Goal: Transaction & Acquisition: Subscribe to service/newsletter

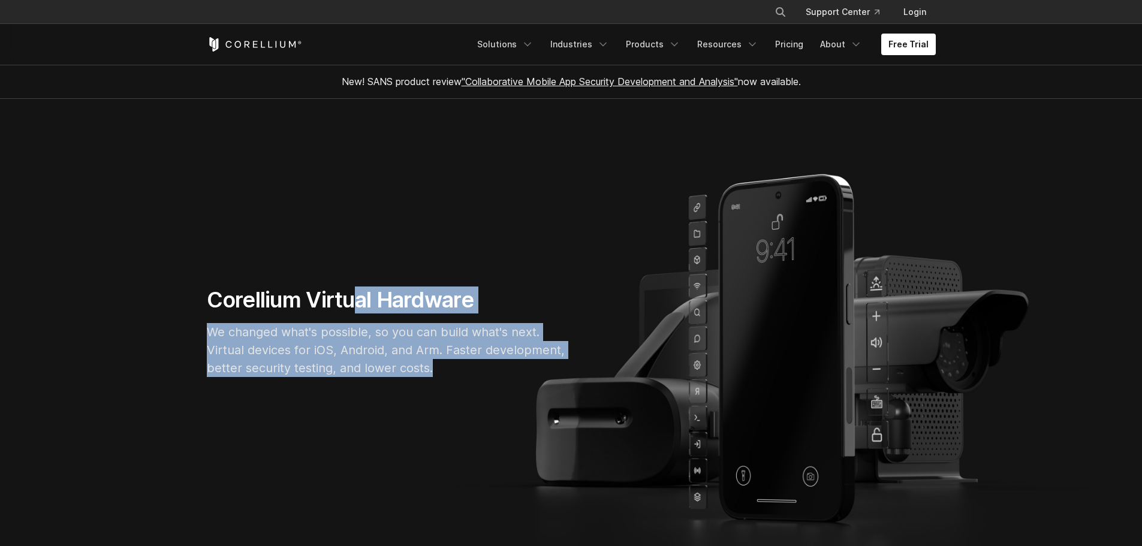
drag, startPoint x: 366, startPoint y: 311, endPoint x: 447, endPoint y: 363, distance: 96.6
click at [447, 363] on div "Corellium Virtual Hardware We changed what's possible, so you can build what's …" at bounding box center [387, 337] width 384 height 100
click at [447, 363] on p "We changed what's possible, so you can build what's next. Virtual devices for i…" at bounding box center [387, 350] width 360 height 54
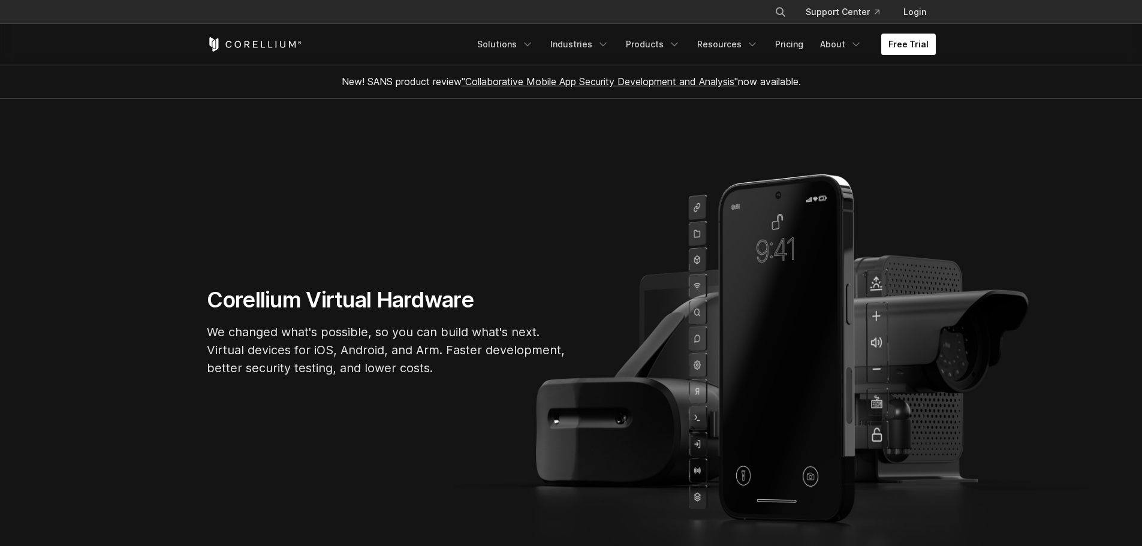
click at [447, 363] on p "We changed what's possible, so you can build what's next. Virtual devices for i…" at bounding box center [387, 350] width 360 height 54
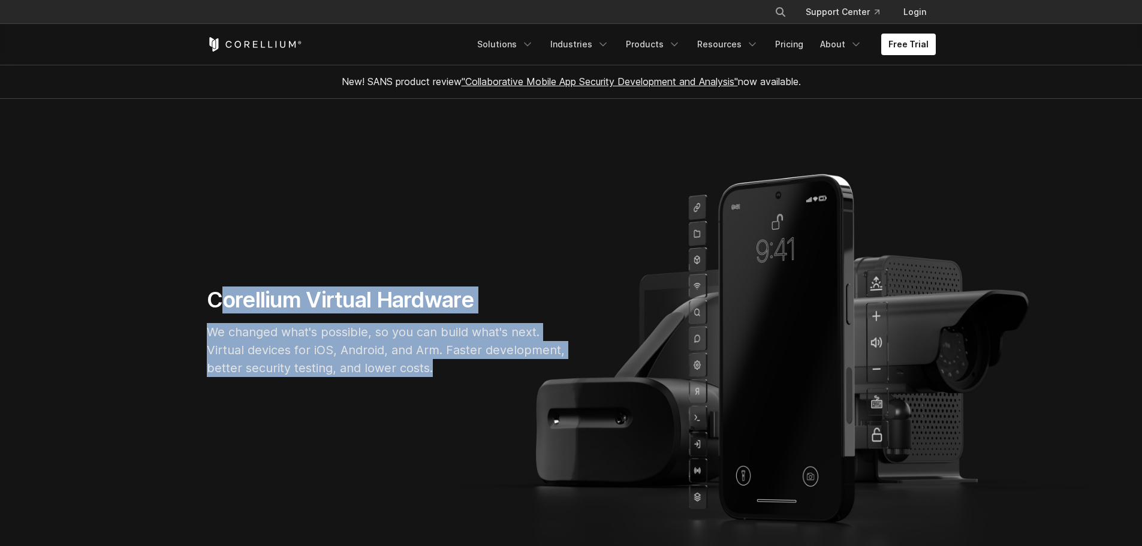
drag, startPoint x: 448, startPoint y: 370, endPoint x: 216, endPoint y: 303, distance: 242.1
click at [216, 303] on div "Corellium Virtual Hardware We changed what's possible, so you can build what's …" at bounding box center [387, 337] width 384 height 100
click at [216, 303] on h1 "Corellium Virtual Hardware" at bounding box center [387, 300] width 360 height 27
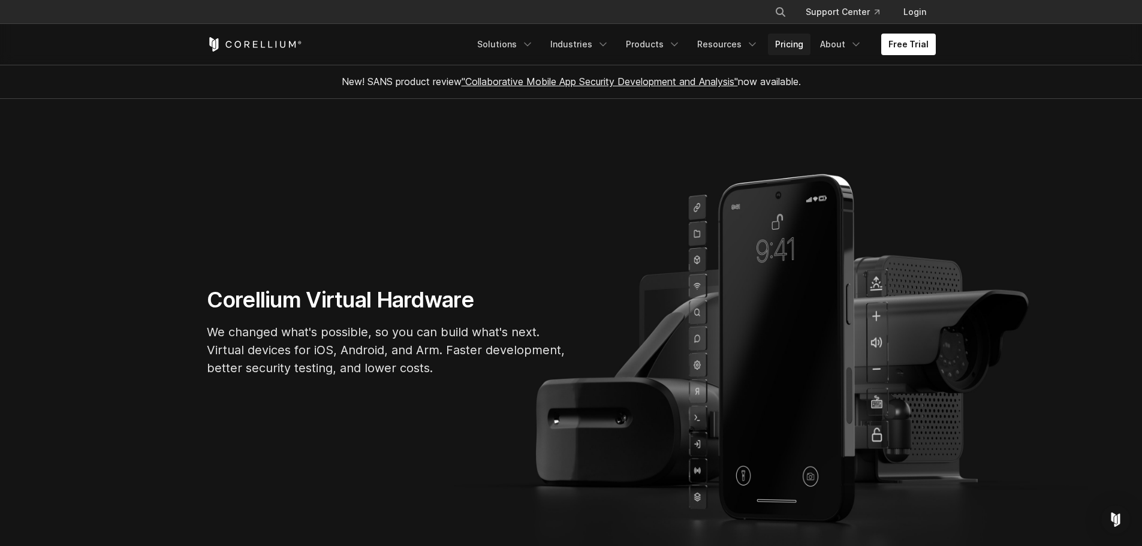
click at [792, 52] on link "Pricing" at bounding box center [789, 45] width 43 height 22
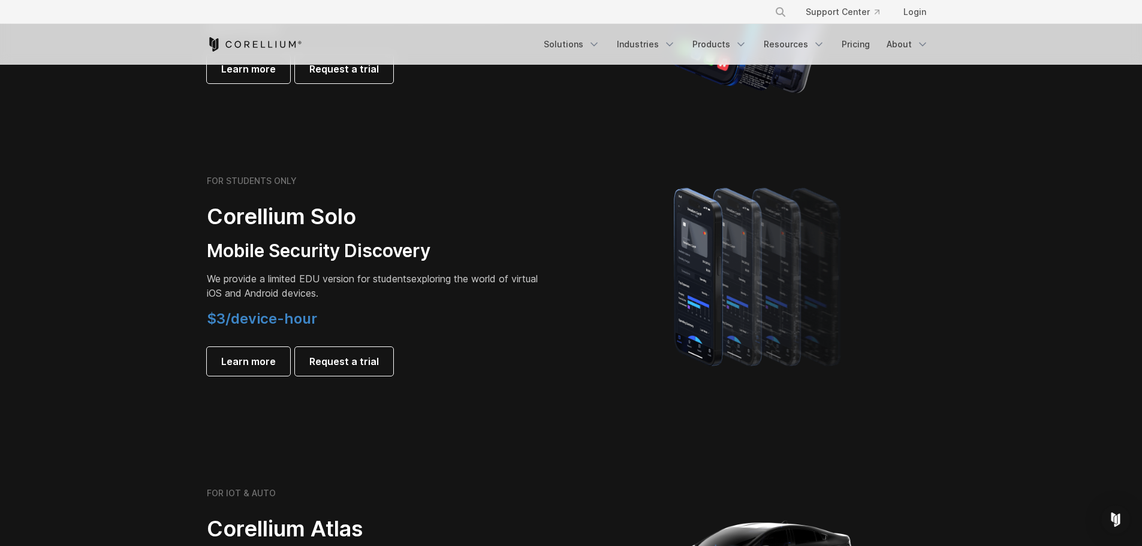
scroll to position [779, 0]
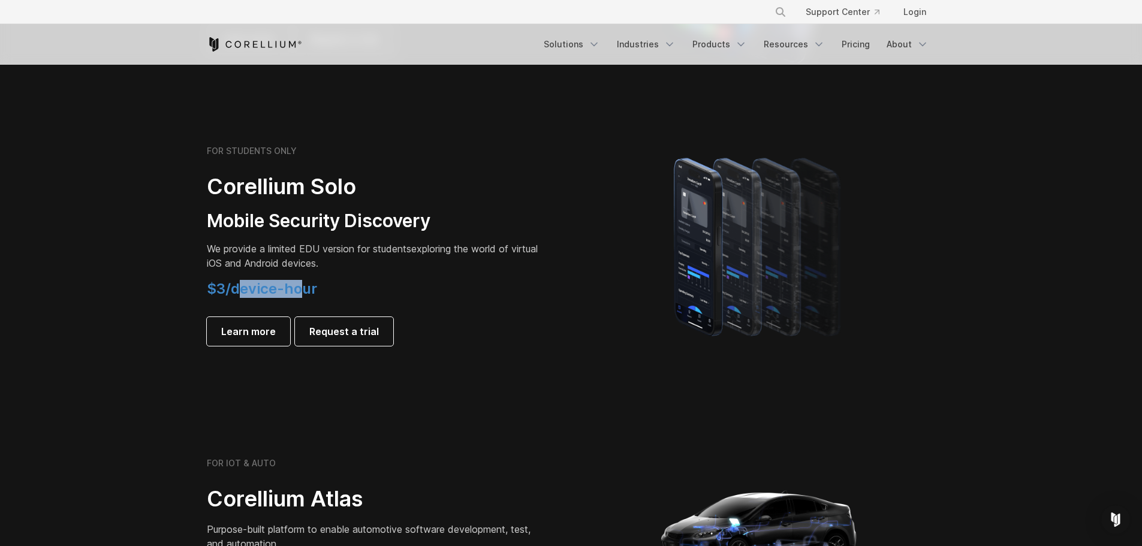
drag, startPoint x: 237, startPoint y: 291, endPoint x: 305, endPoint y: 284, distance: 67.5
click at [305, 284] on span "$3/device-hour" at bounding box center [262, 288] width 110 height 17
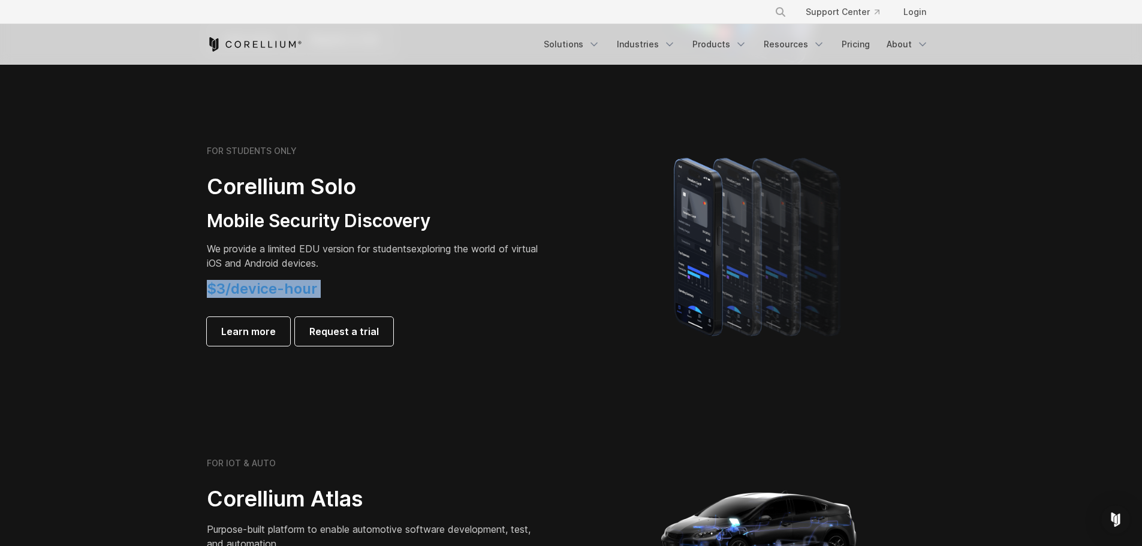
click at [305, 284] on span "$3/device-hour" at bounding box center [262, 288] width 110 height 17
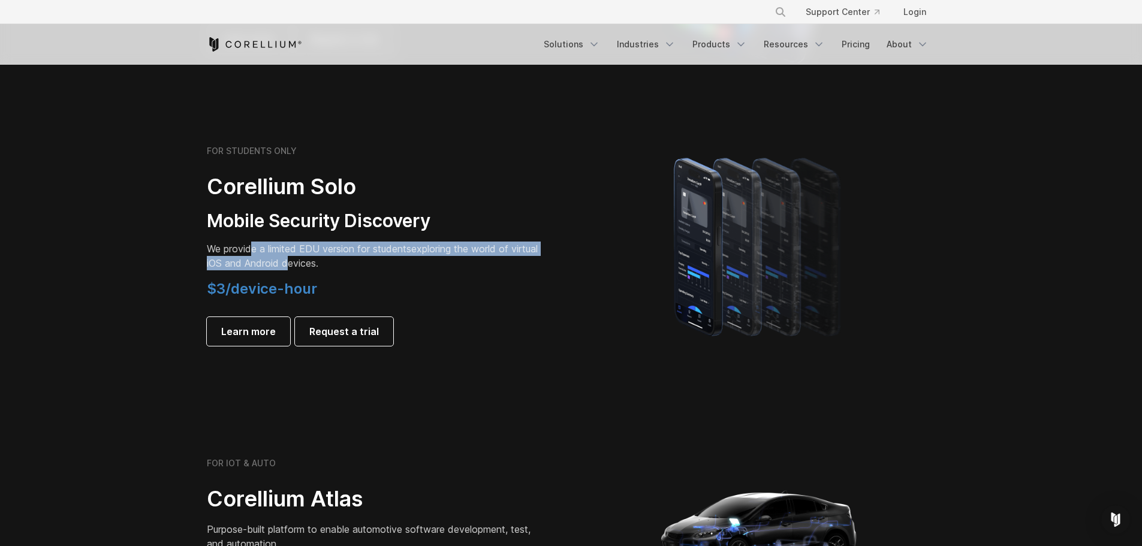
drag, startPoint x: 288, startPoint y: 256, endPoint x: 321, endPoint y: 262, distance: 33.5
click at [321, 262] on p "We provide a limited EDU version for students exploring the world of virtual iO…" at bounding box center [375, 256] width 336 height 29
click at [322, 262] on p "We provide a limited EDU version for students exploring the world of virtual iO…" at bounding box center [375, 256] width 336 height 29
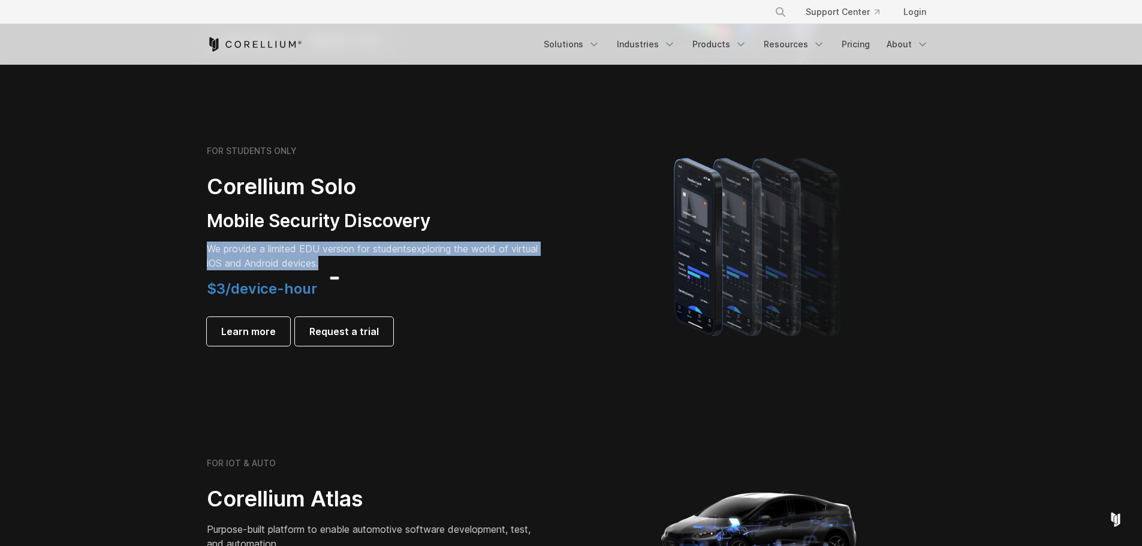
scroll to position [0, 0]
click at [322, 262] on p "We provide a limited EDU version for students exploring the world of virtual iO…" at bounding box center [375, 256] width 336 height 29
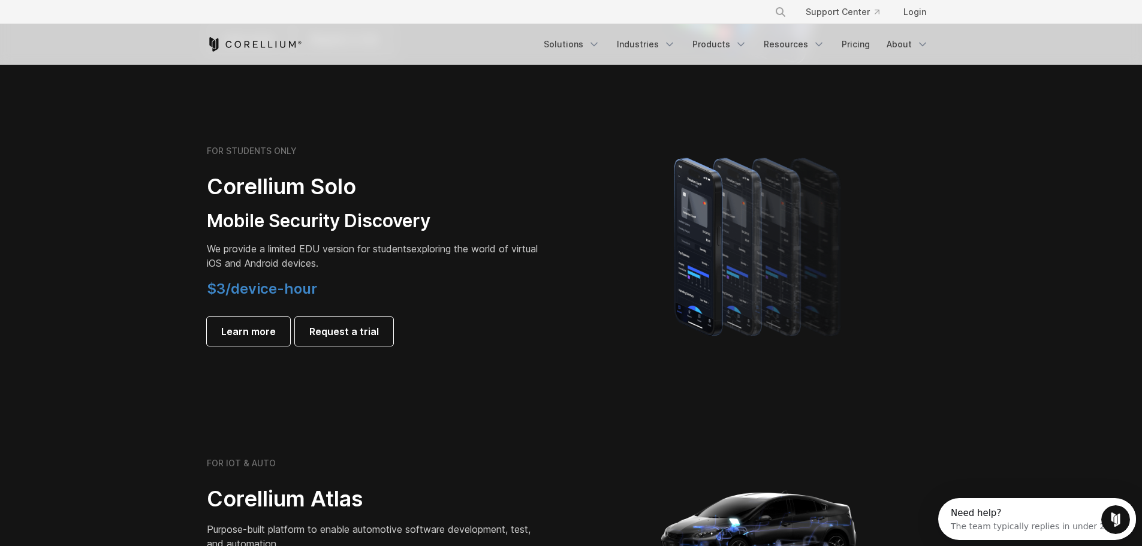
click at [322, 262] on p "We provide a limited EDU version for students exploring the world of virtual iO…" at bounding box center [375, 256] width 336 height 29
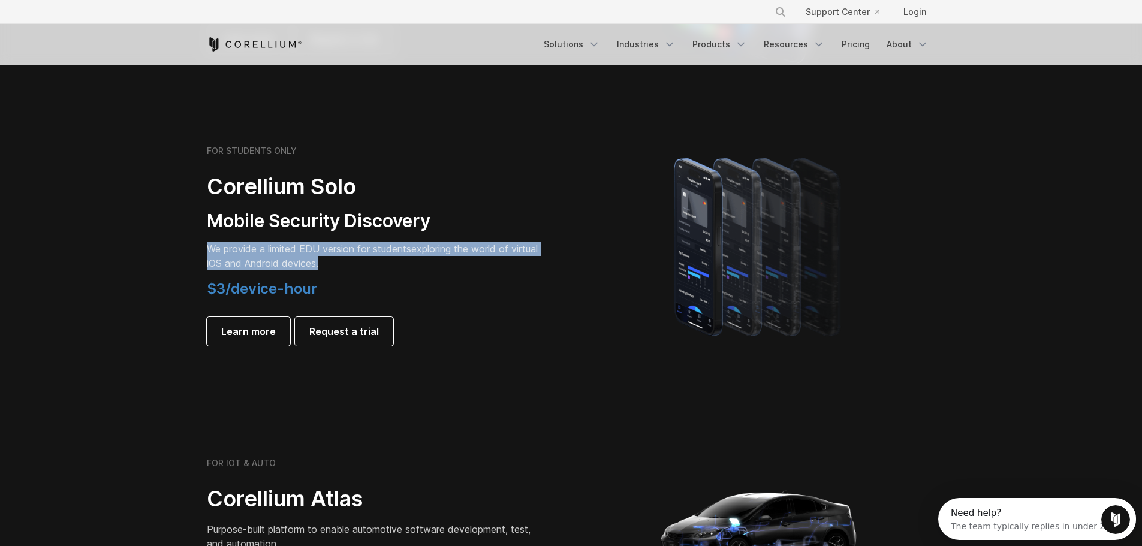
click at [322, 262] on p "We provide a limited EDU version for students exploring the world of virtual iO…" at bounding box center [375, 256] width 336 height 29
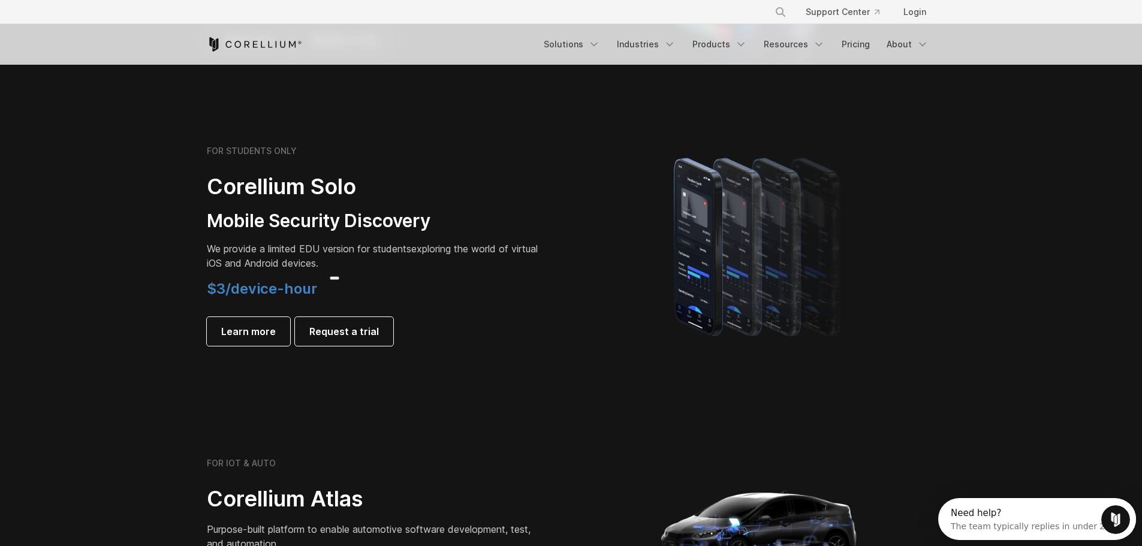
click at [448, 200] on h2 "Corellium Solo" at bounding box center [375, 186] width 336 height 27
